Goal: Task Accomplishment & Management: Manage account settings

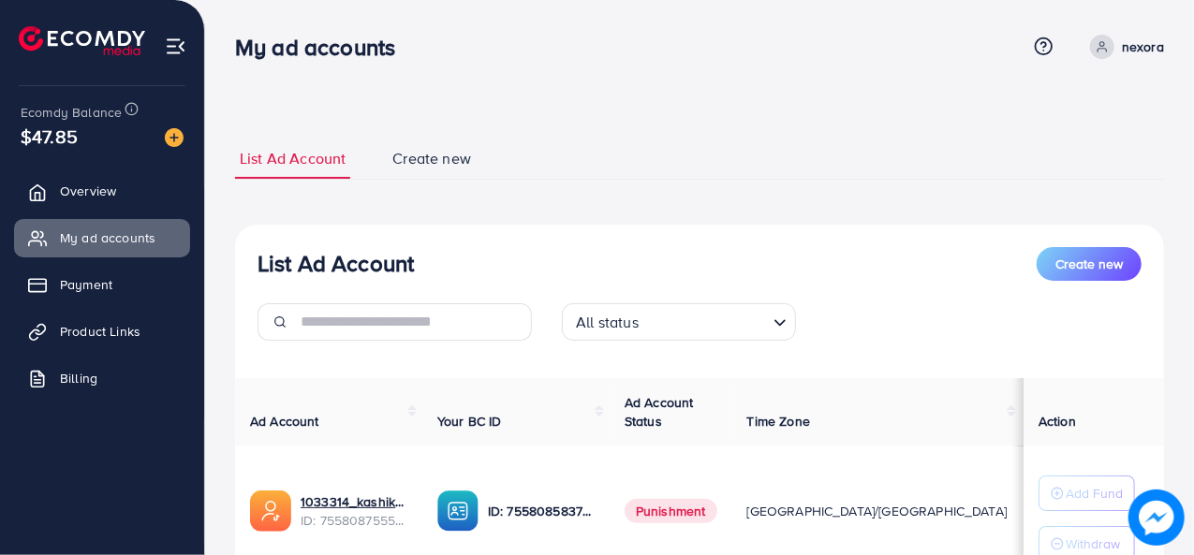
scroll to position [155, 0]
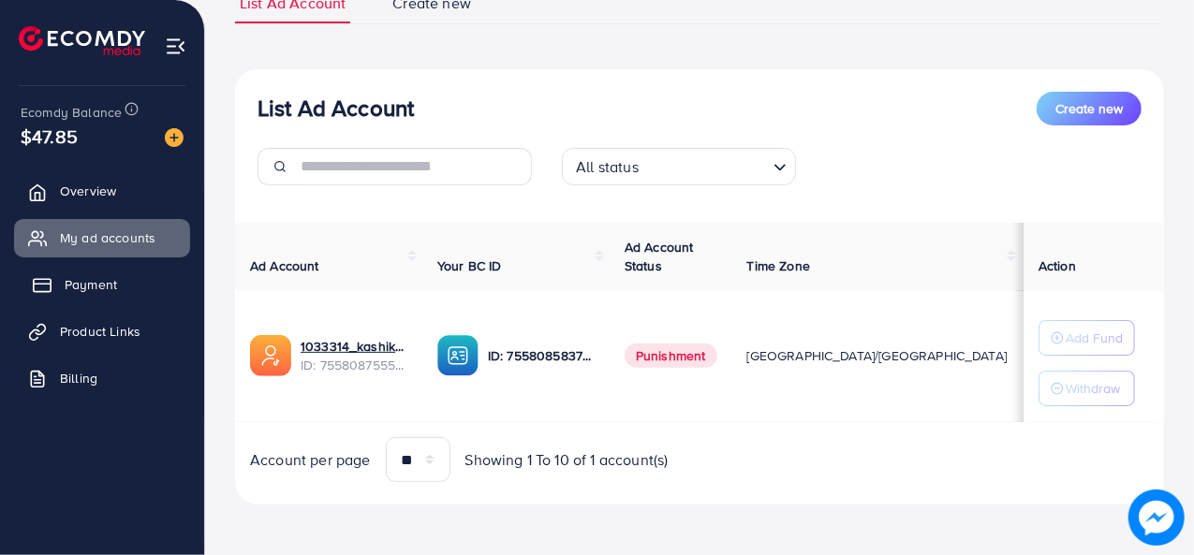
click at [132, 298] on link "Payment" at bounding box center [102, 284] width 176 height 37
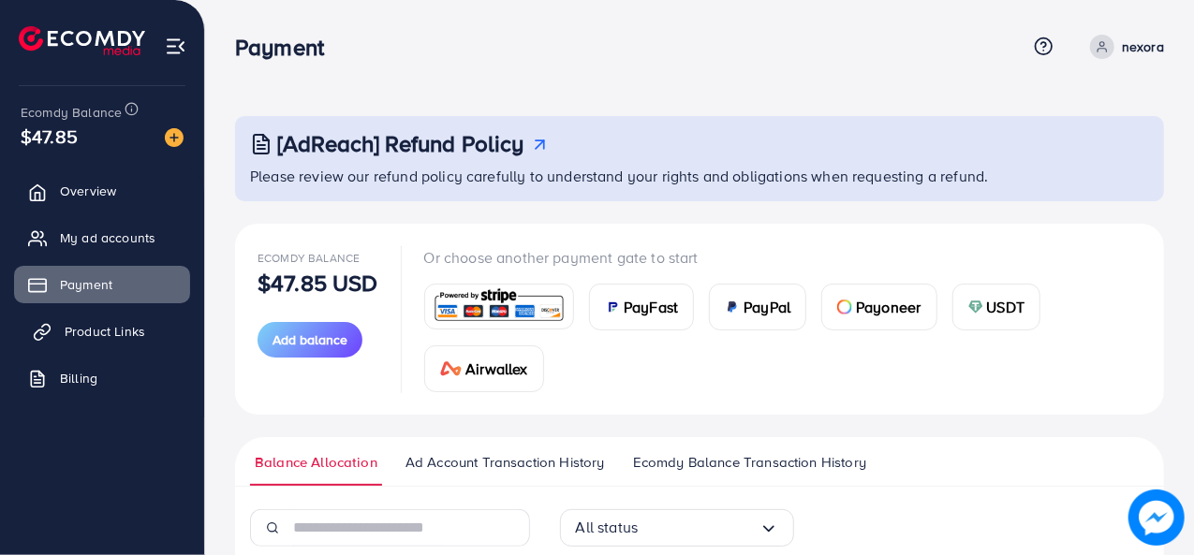
click at [125, 329] on span "Product Links" at bounding box center [105, 331] width 81 height 19
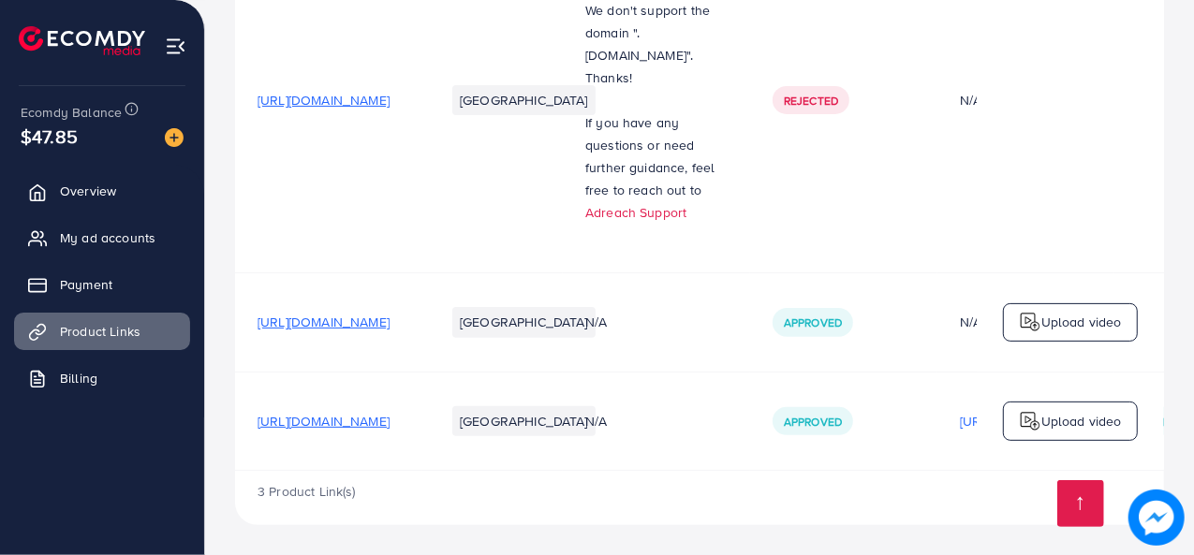
scroll to position [332, 0]
drag, startPoint x: 304, startPoint y: 340, endPoint x: 279, endPoint y: 408, distance: 72.9
click at [279, 408] on tbody "[URL][DOMAIN_NAME] [GEOGRAPHIC_DATA] Please buy/sync your domain with your stor…" at bounding box center [862, 199] width 1254 height 542
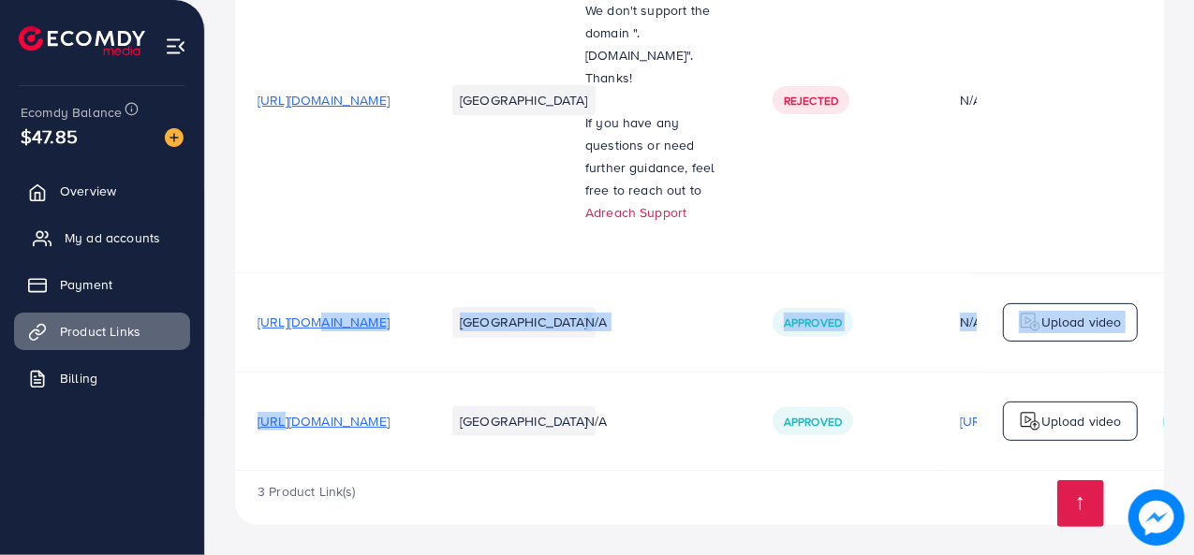
click at [40, 232] on icon at bounding box center [42, 238] width 19 height 19
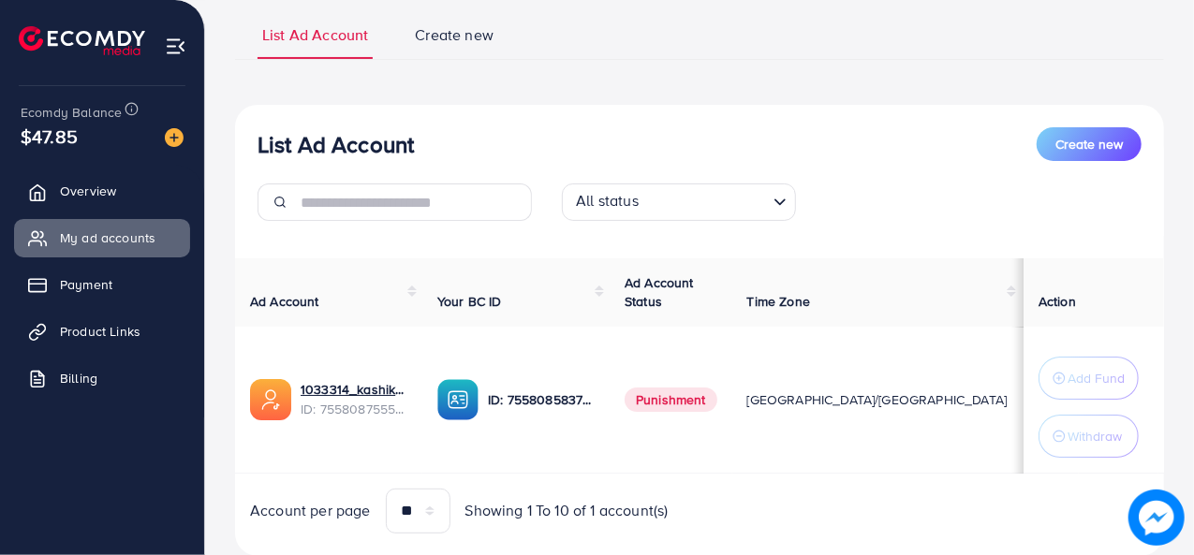
scroll to position [180, 0]
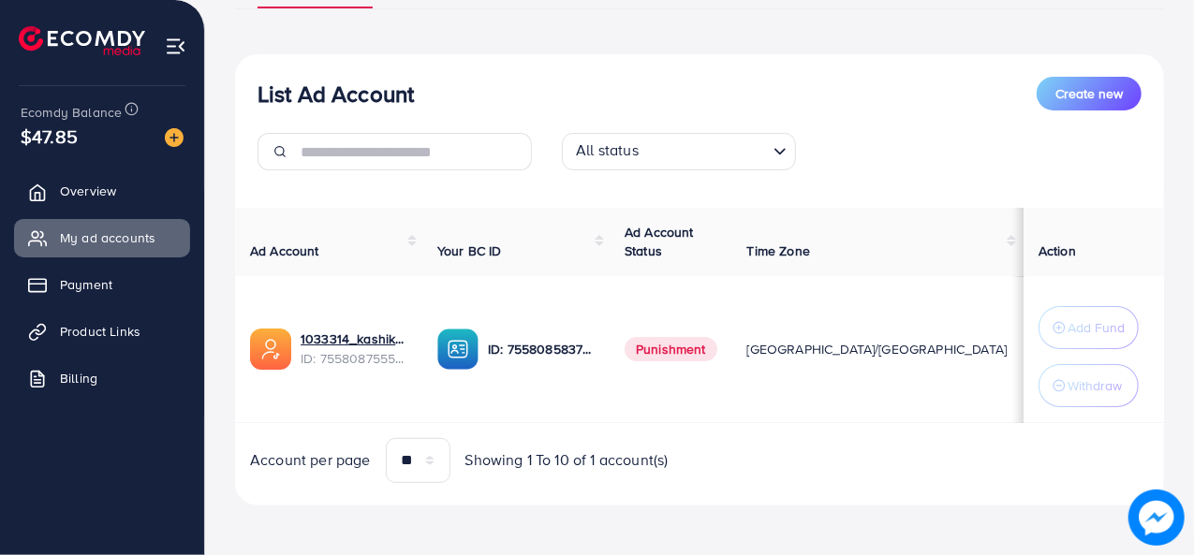
click at [794, 254] on span "Time Zone" at bounding box center [778, 251] width 63 height 19
click at [810, 253] on span "Time Zone" at bounding box center [778, 251] width 63 height 19
click at [843, 229] on th "Time Zone" at bounding box center [877, 242] width 290 height 68
click at [1037, 242] on span "Cost" at bounding box center [1050, 251] width 27 height 19
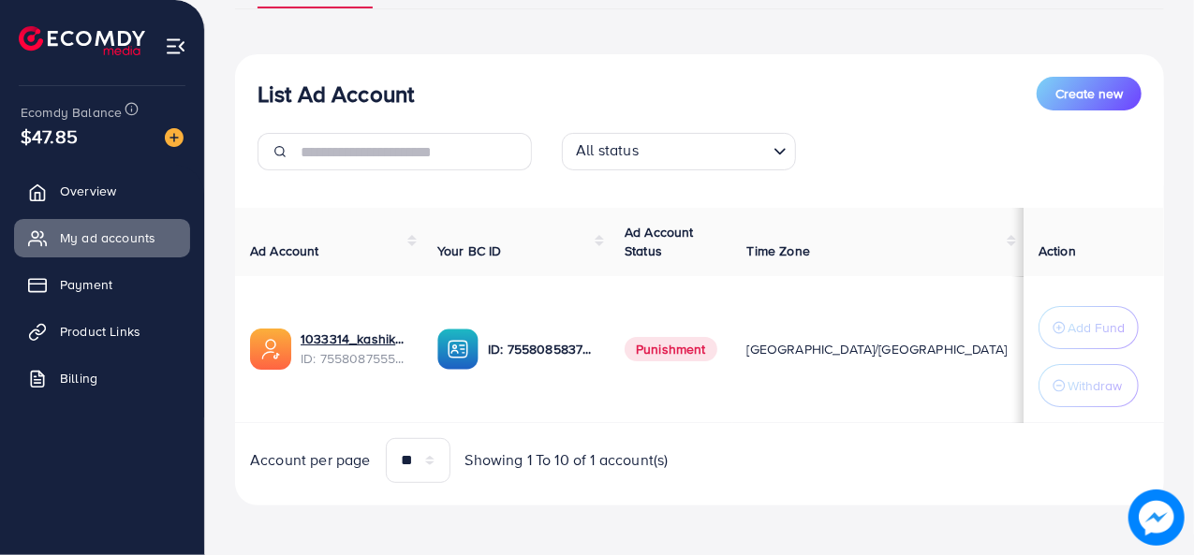
click at [1037, 242] on span "Cost" at bounding box center [1050, 251] width 27 height 19
click at [1024, 231] on th "Action" at bounding box center [1094, 242] width 140 height 68
click at [1079, 233] on th "Balance" at bounding box center [1119, 242] width 80 height 68
